Goal: Obtain resource: Download file/media

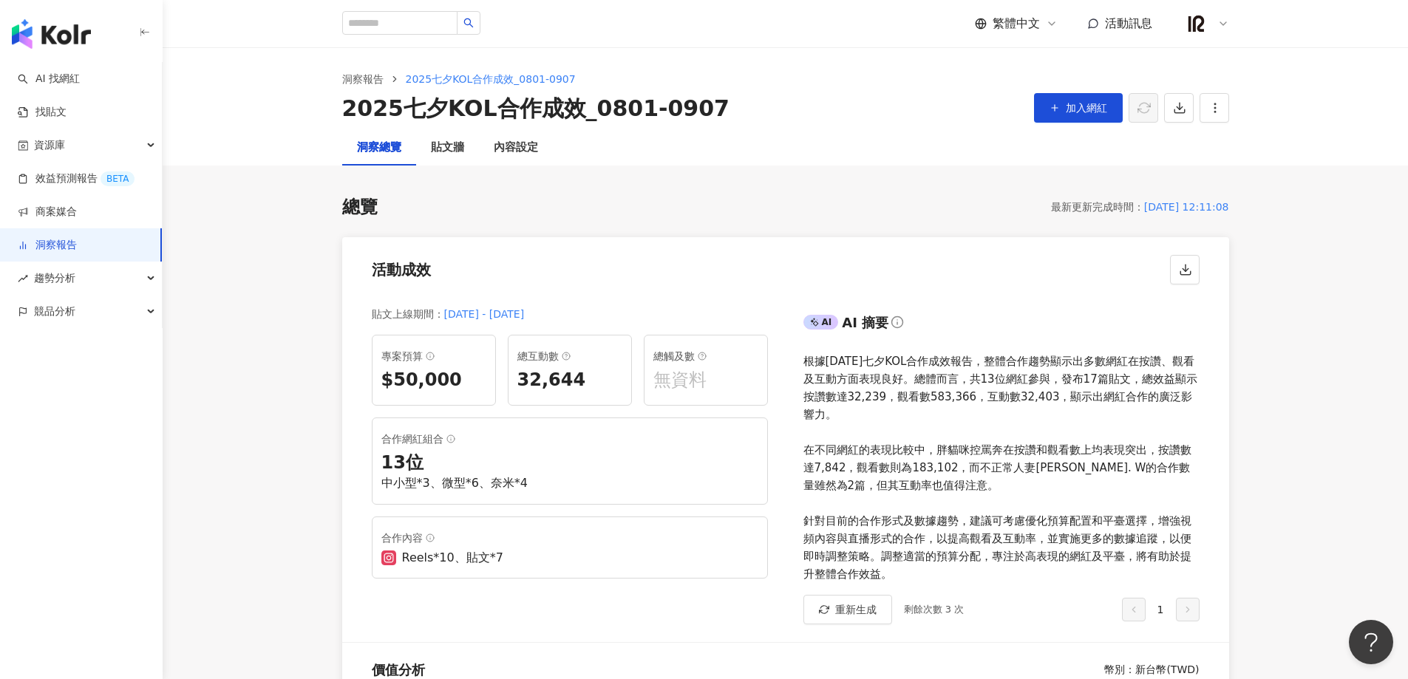
click at [677, 384] on div "無資料" at bounding box center [705, 380] width 105 height 25
click at [536, 384] on div "32,644" at bounding box center [569, 380] width 105 height 25
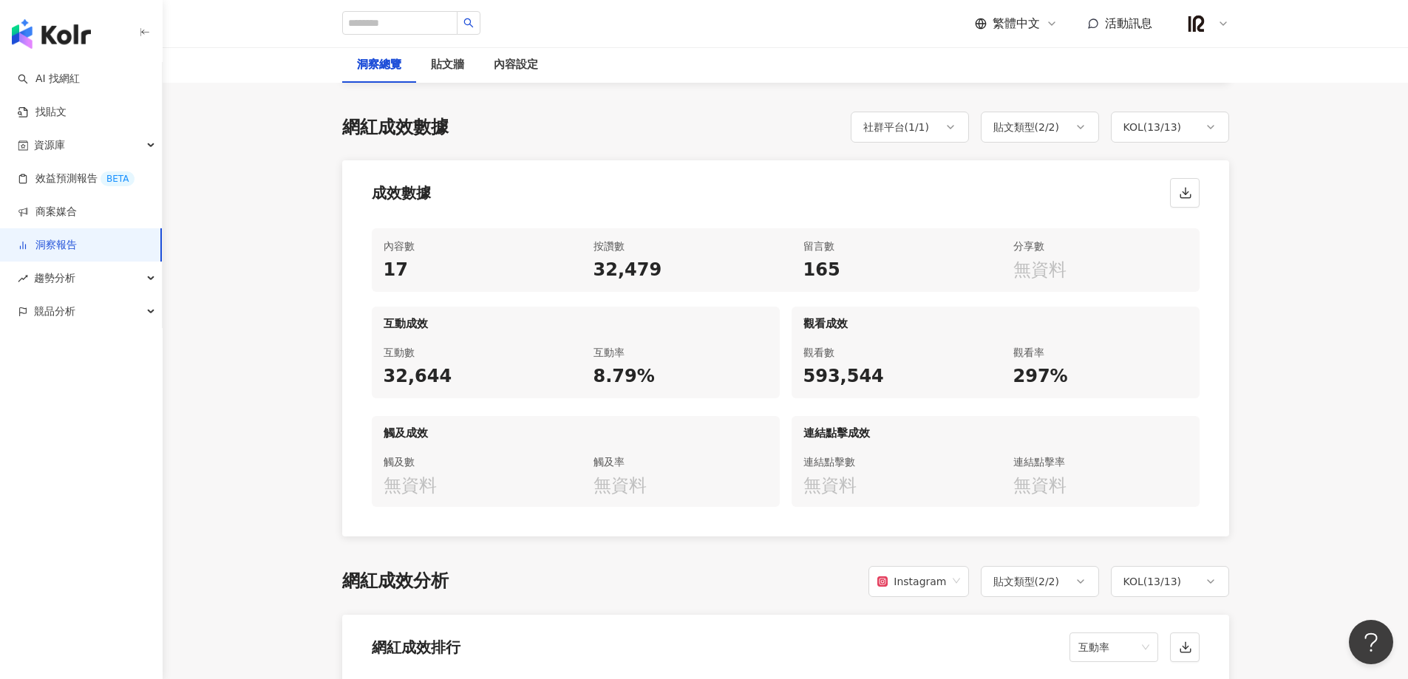
scroll to position [688, 0]
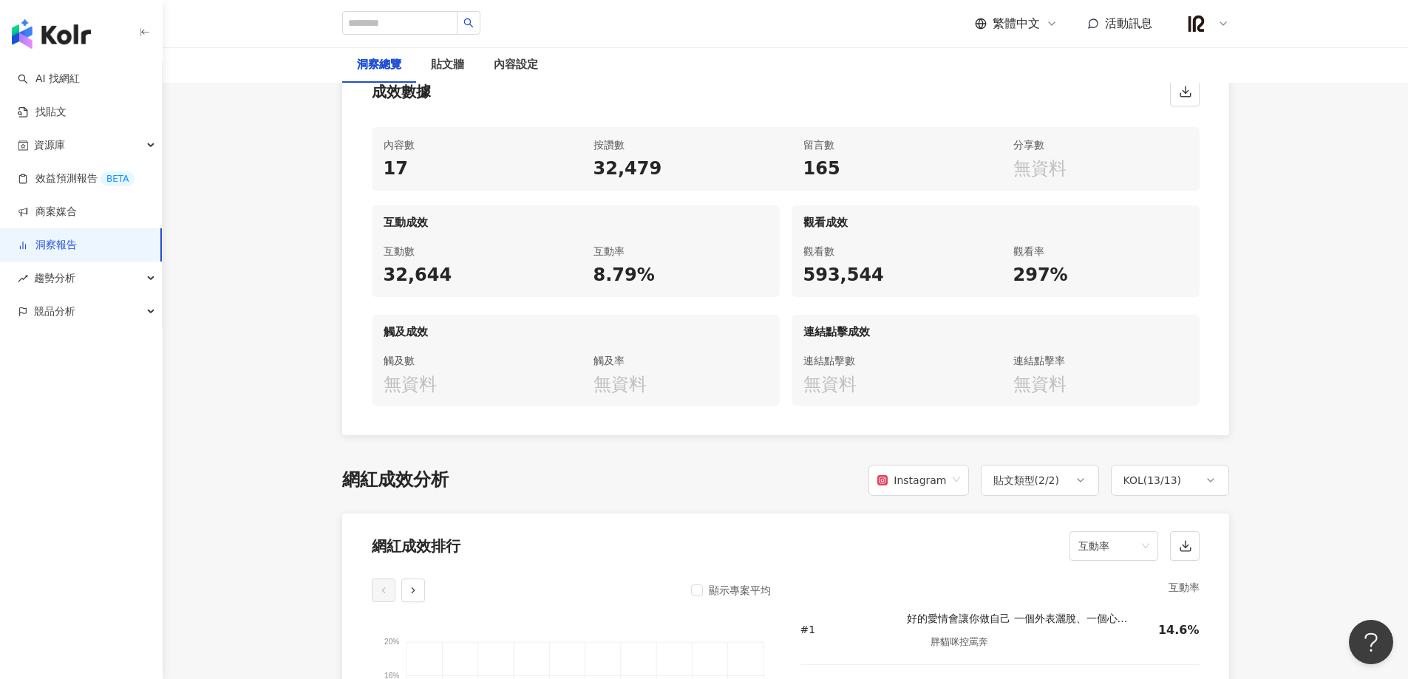
scroll to position [788, 0]
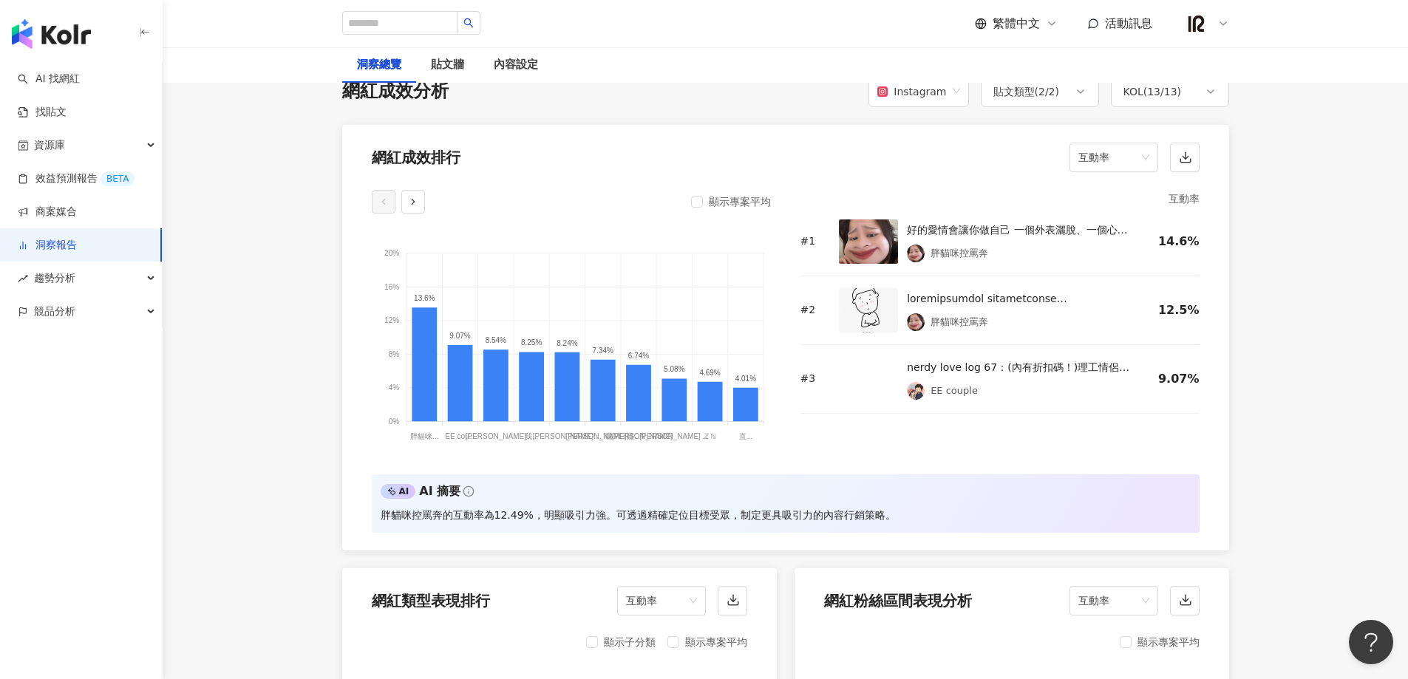
scroll to position [1181, 0]
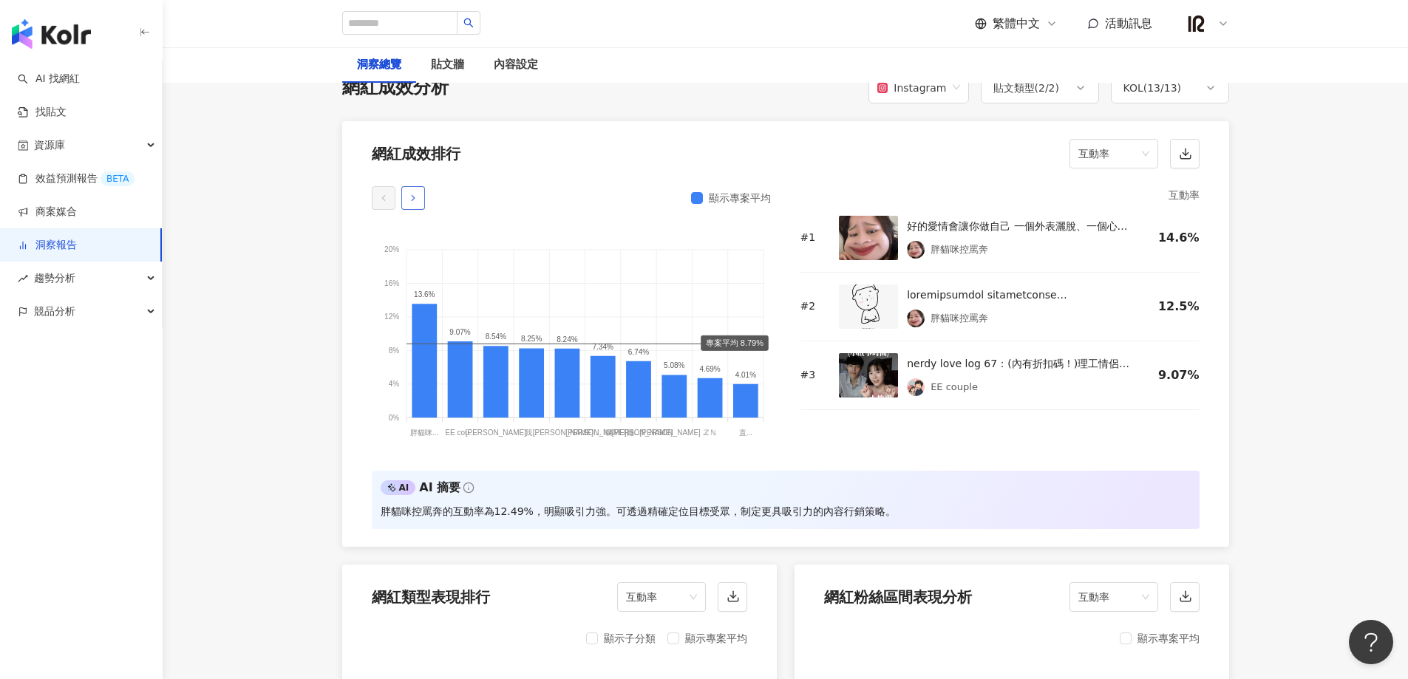
click at [409, 202] on icon "button" at bounding box center [413, 198] width 10 height 10
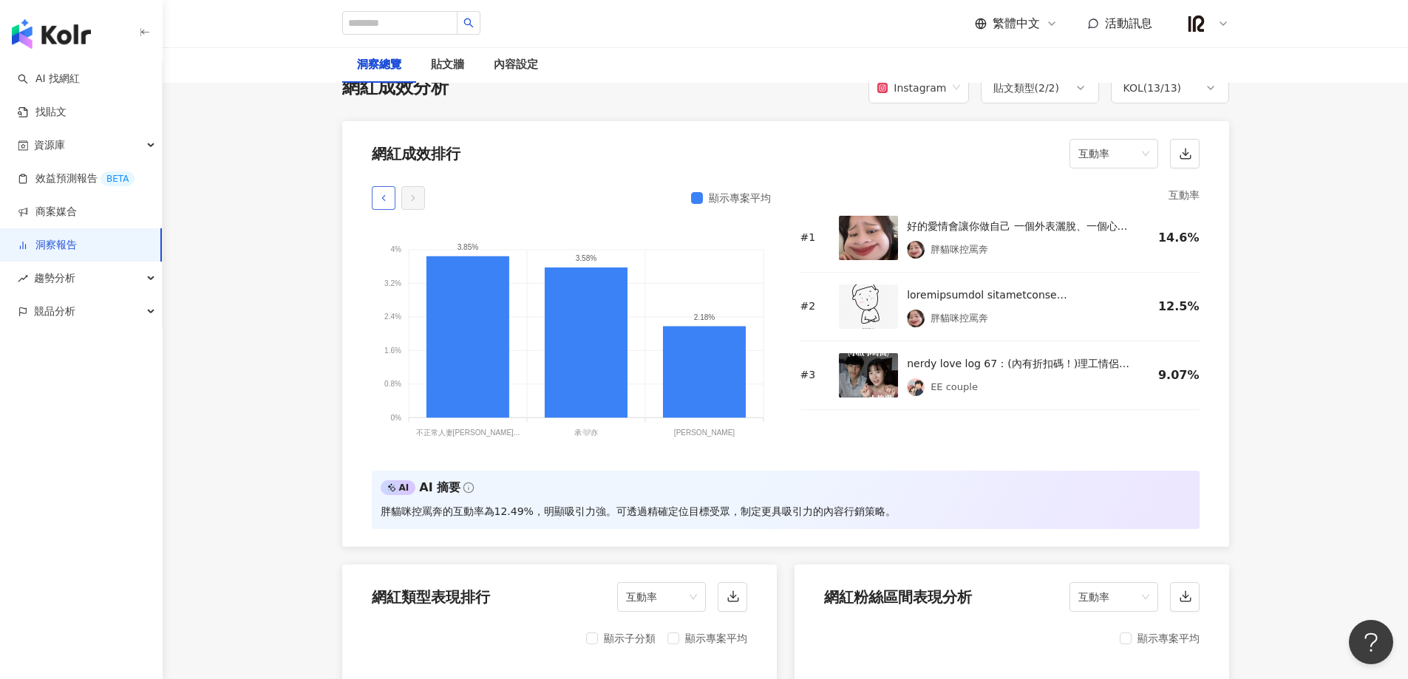
click at [376, 201] on button "button" at bounding box center [384, 198] width 24 height 24
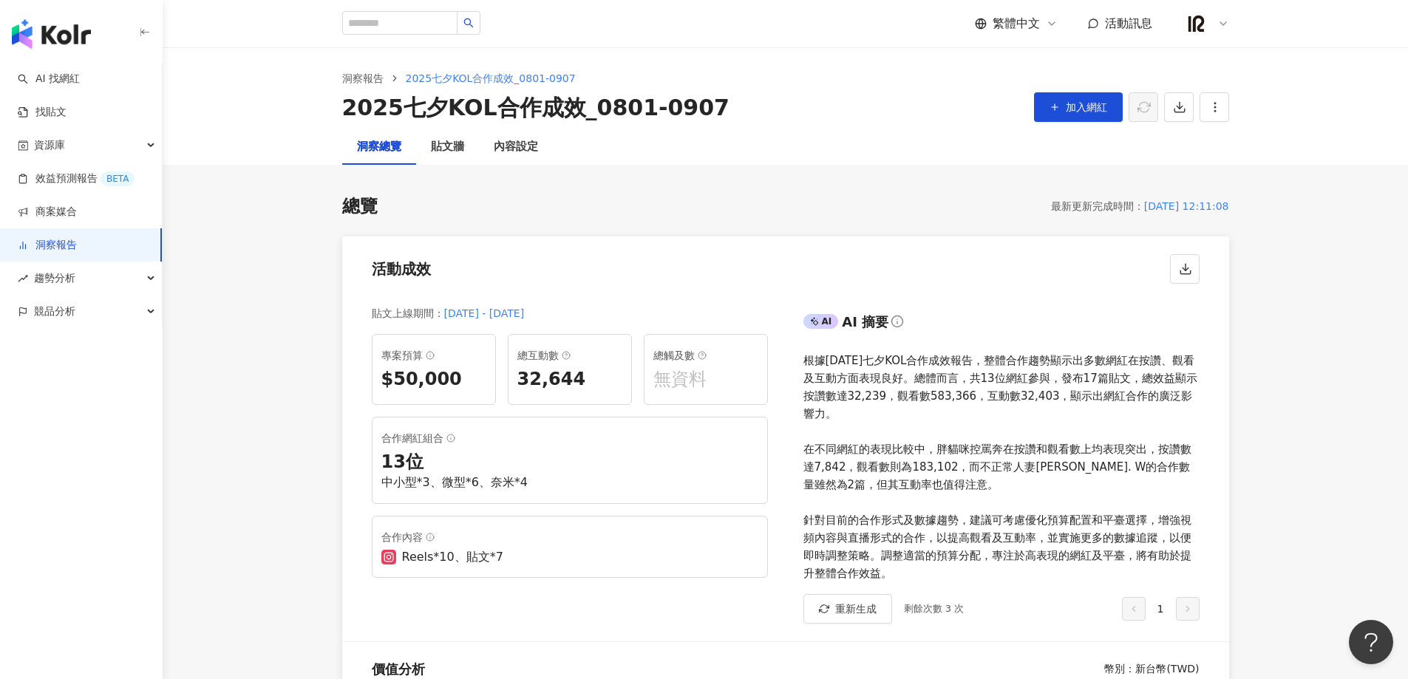
scroll to position [0, 0]
click at [1173, 115] on span "button" at bounding box center [1179, 108] width 13 height 16
click at [1204, 149] on span "匯出 PPT" at bounding box center [1202, 143] width 52 height 16
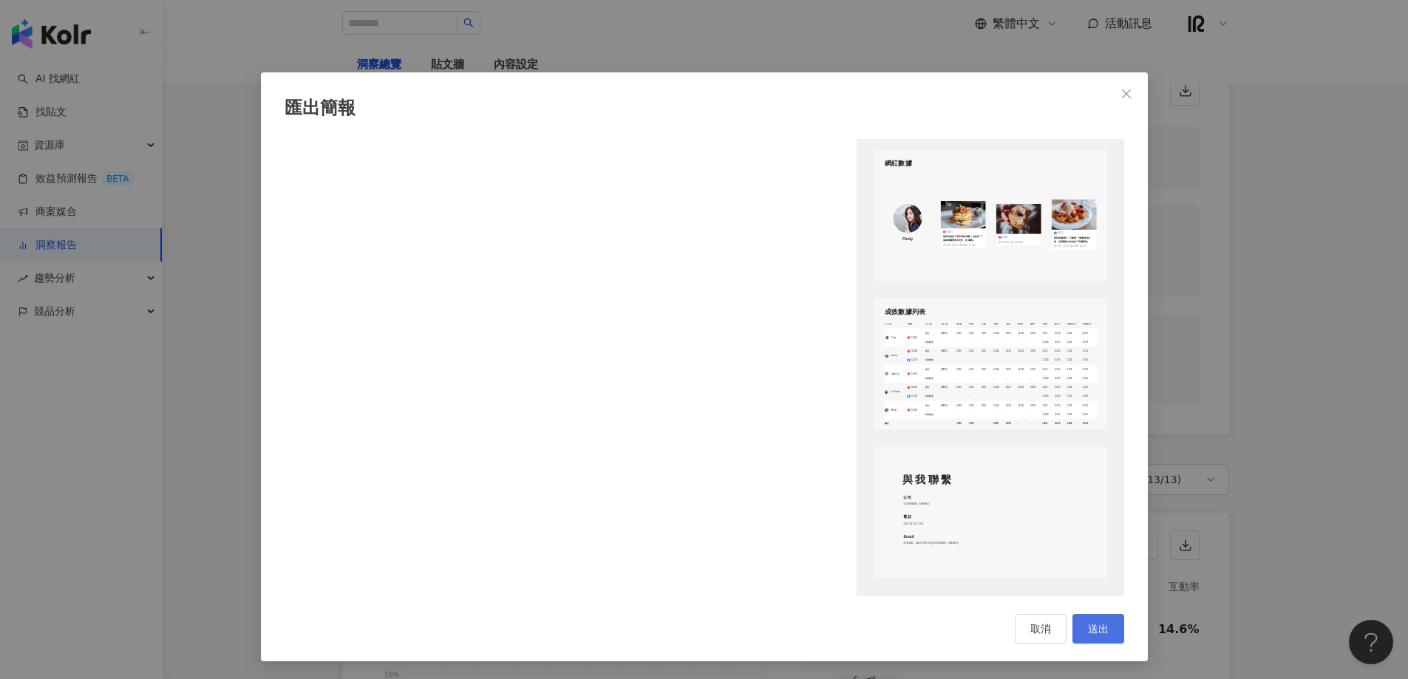
scroll to position [790, 0]
click at [1082, 636] on button "送出" at bounding box center [1098, 629] width 52 height 30
click at [1033, 635] on span "取消" at bounding box center [1040, 629] width 21 height 12
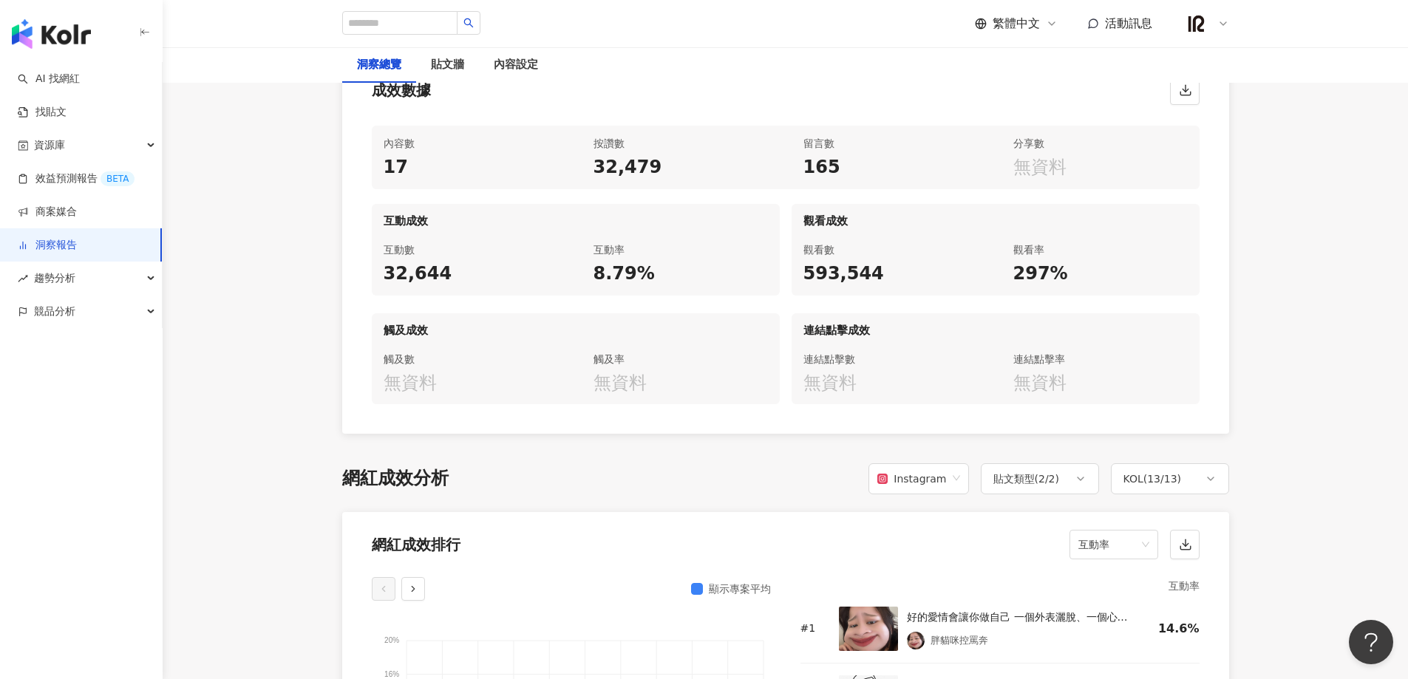
scroll to position [0, 0]
